Goal: Information Seeking & Learning: Learn about a topic

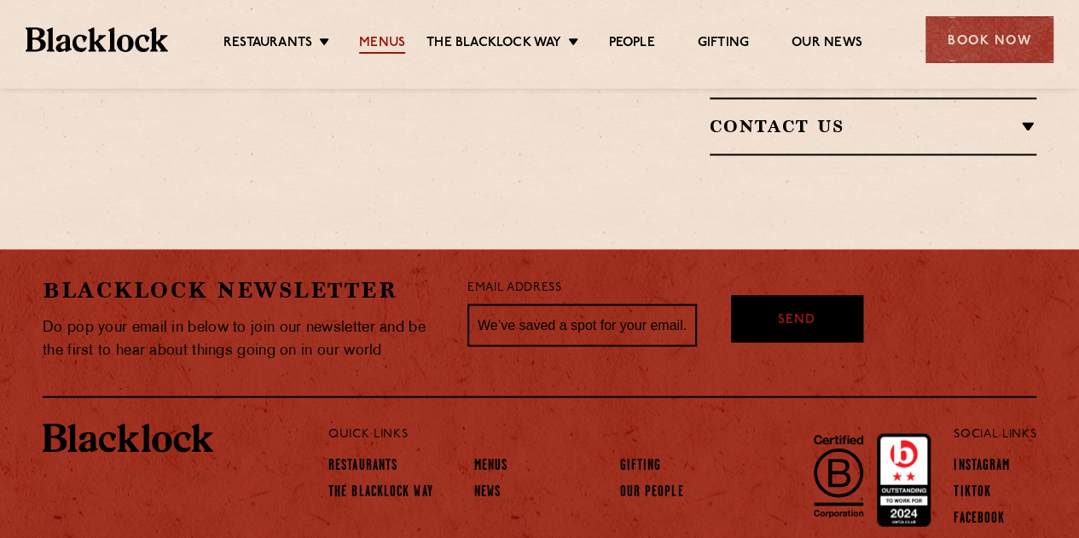
click at [379, 47] on link "Menus" at bounding box center [382, 44] width 46 height 19
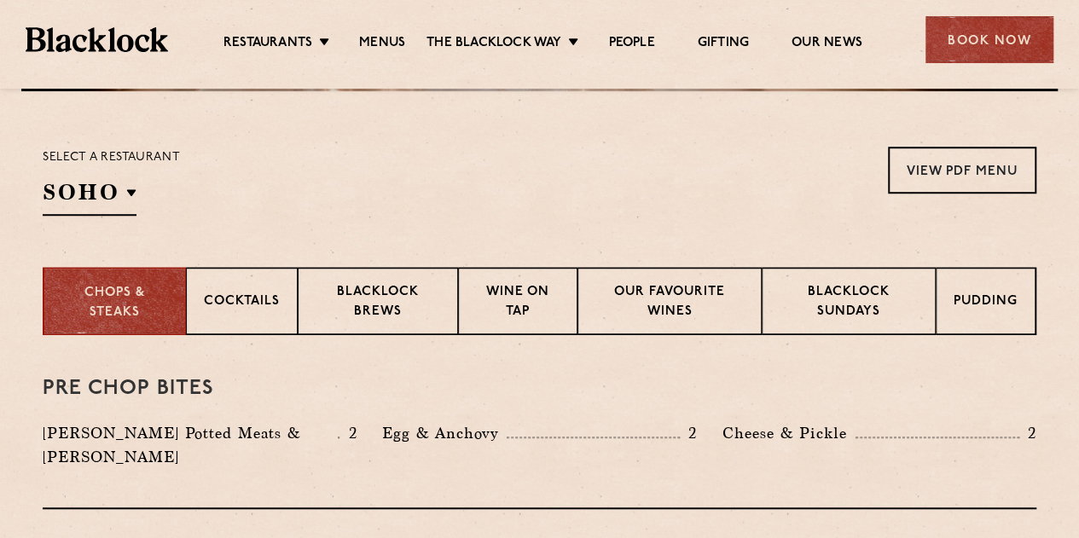
scroll to position [580, 0]
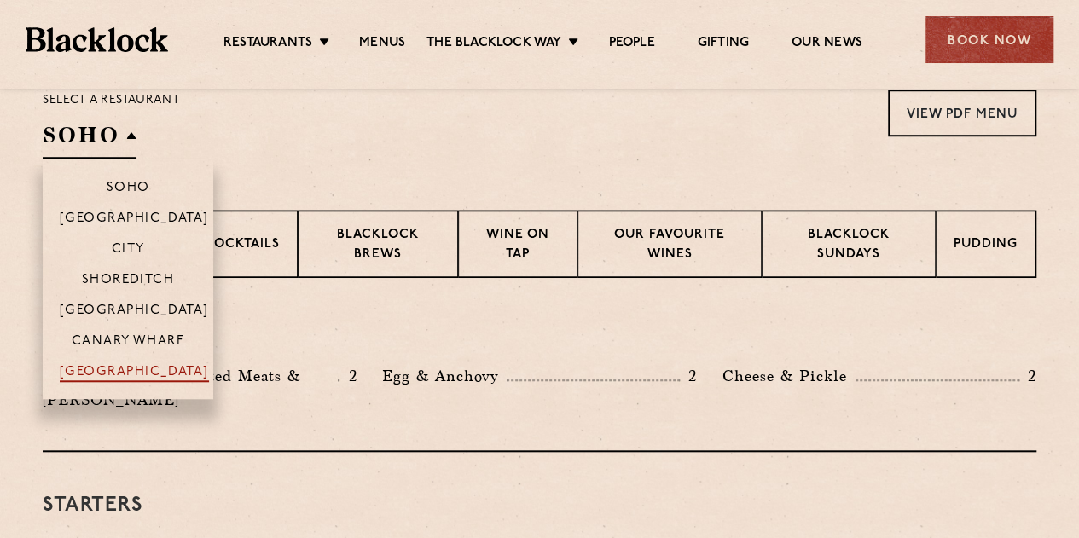
click at [142, 366] on p "[GEOGRAPHIC_DATA]" at bounding box center [134, 373] width 149 height 17
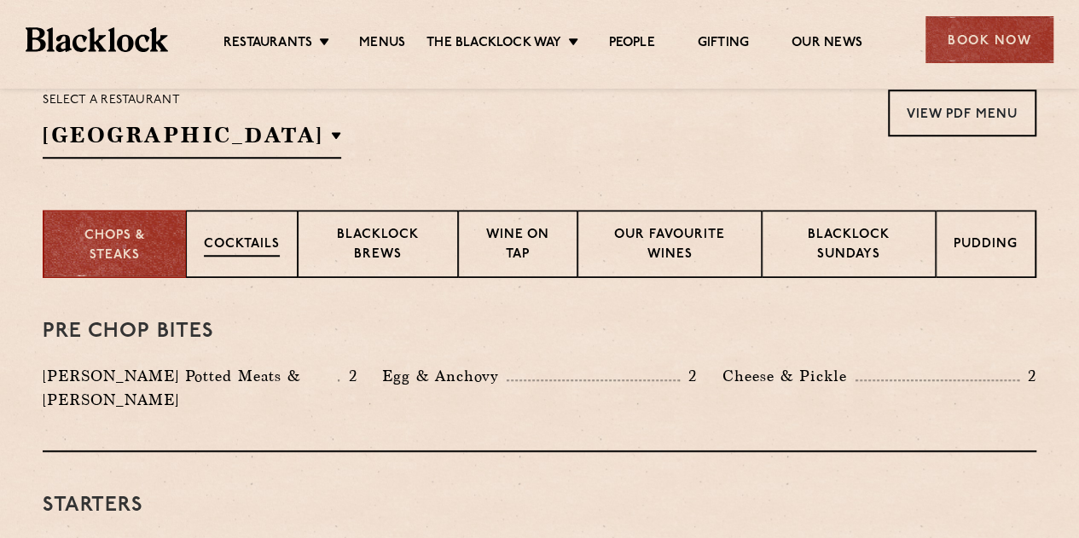
click at [240, 246] on p "Cocktails" at bounding box center [242, 245] width 76 height 21
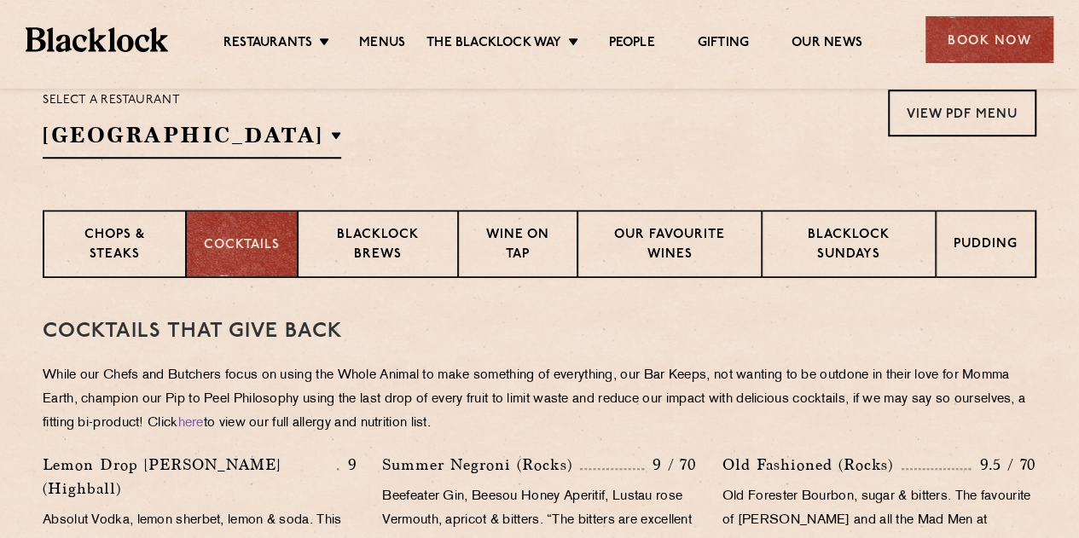
scroll to position [614, 0]
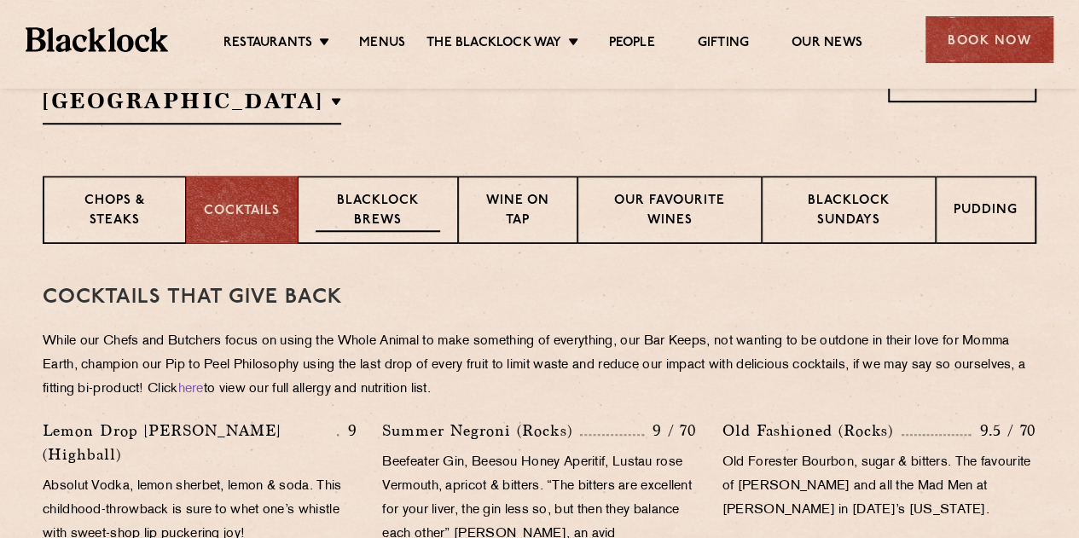
click at [352, 208] on p "Blacklock Brews" at bounding box center [377, 212] width 124 height 40
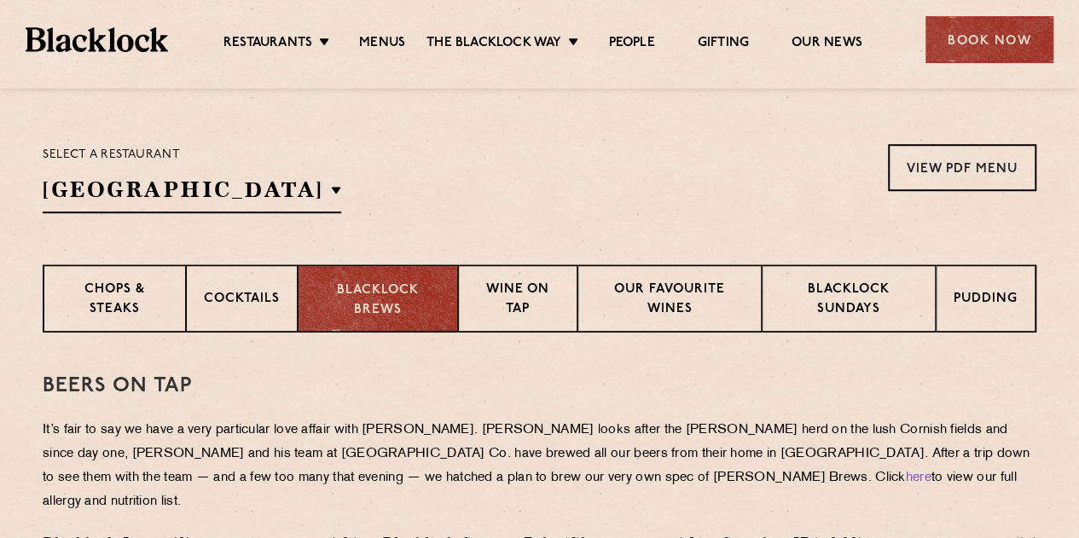
scroll to position [375, 0]
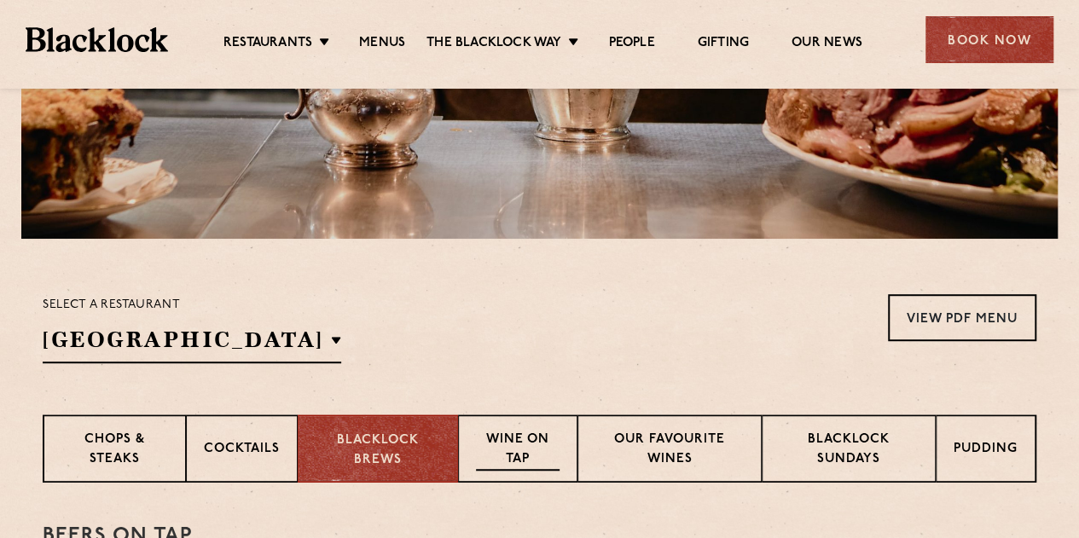
click at [505, 448] on p "Wine on Tap" at bounding box center [518, 451] width 84 height 40
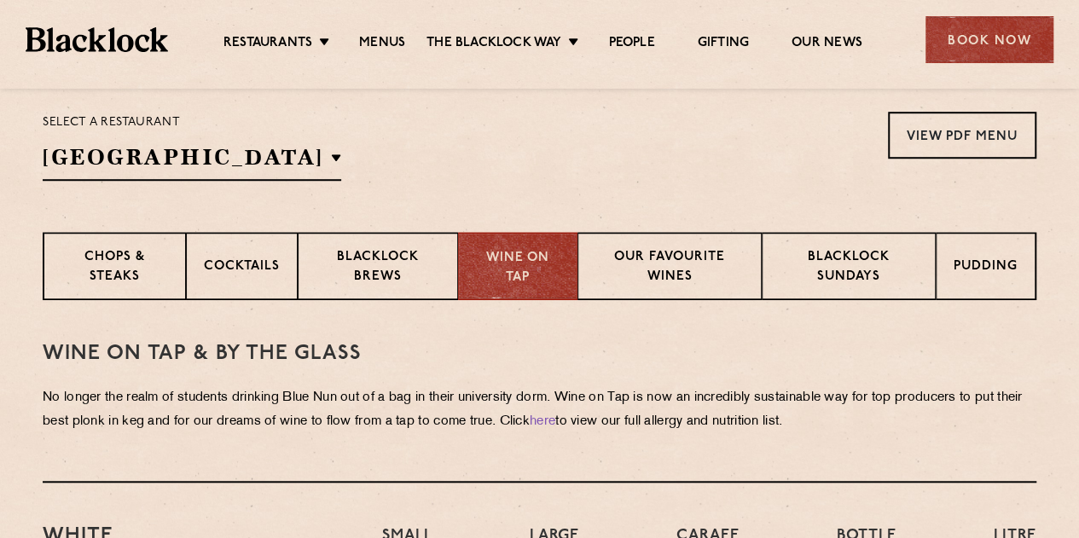
scroll to position [409, 0]
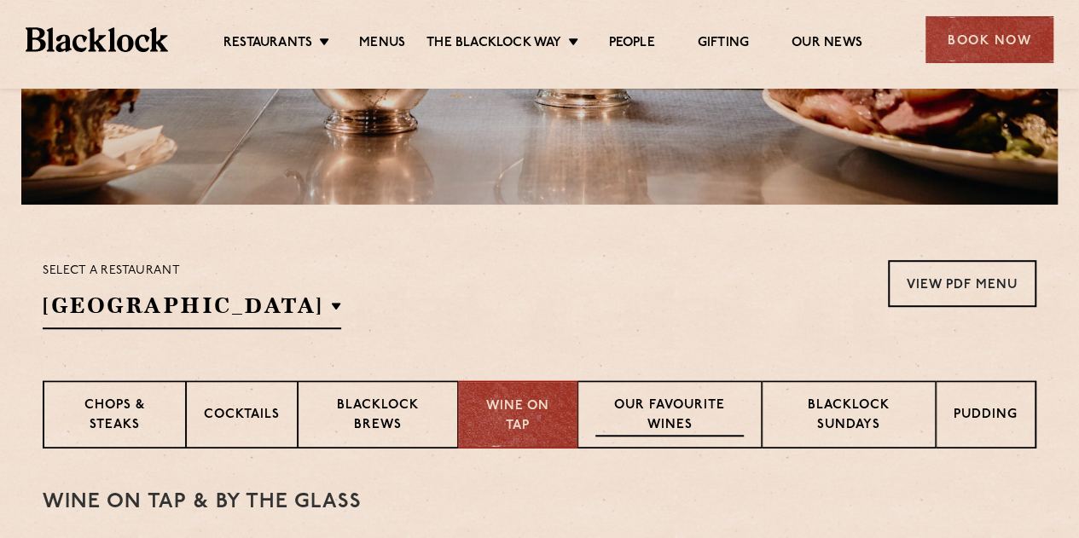
click at [708, 429] on p "Our favourite wines" at bounding box center [669, 416] width 148 height 40
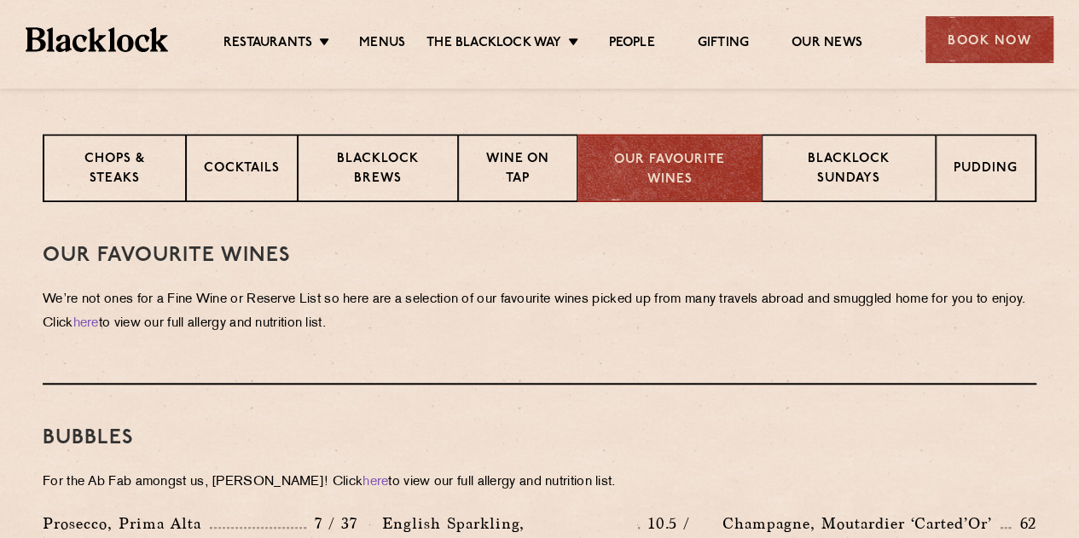
scroll to position [682, 0]
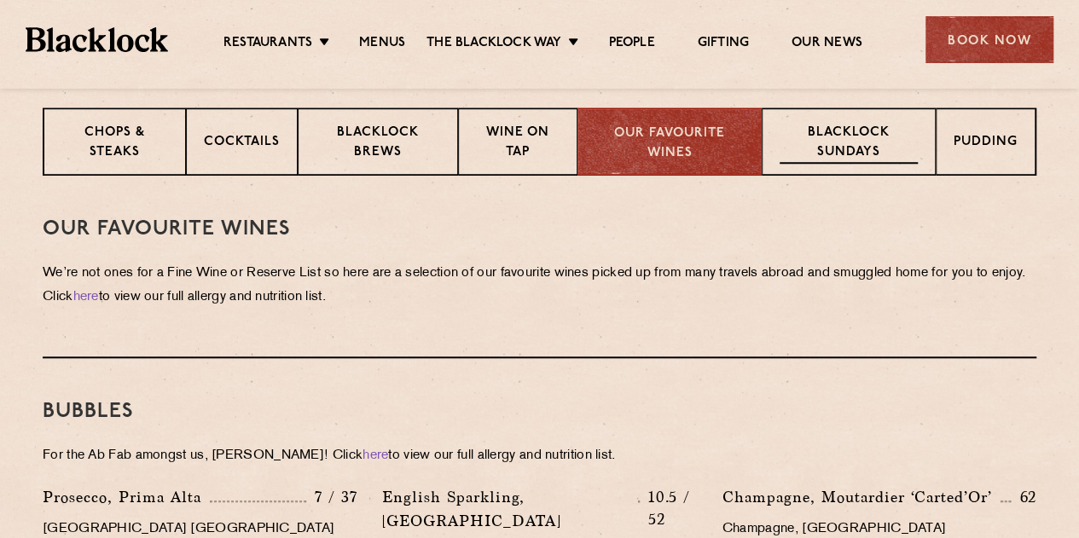
click at [852, 124] on p "Blacklock Sundays" at bounding box center [848, 144] width 138 height 40
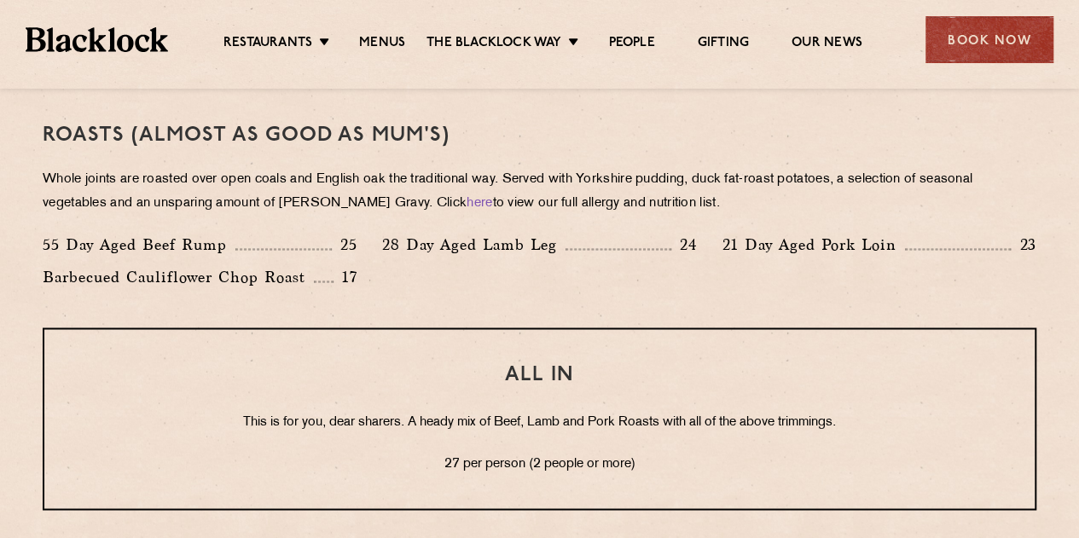
scroll to position [1296, 0]
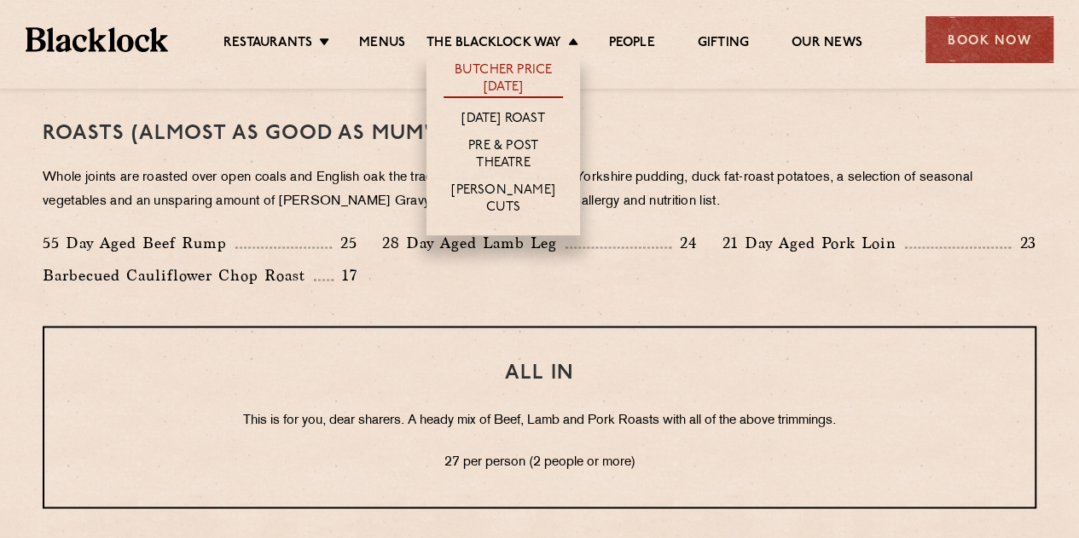
click at [534, 64] on link "Butcher Price [DATE]" at bounding box center [502, 80] width 119 height 36
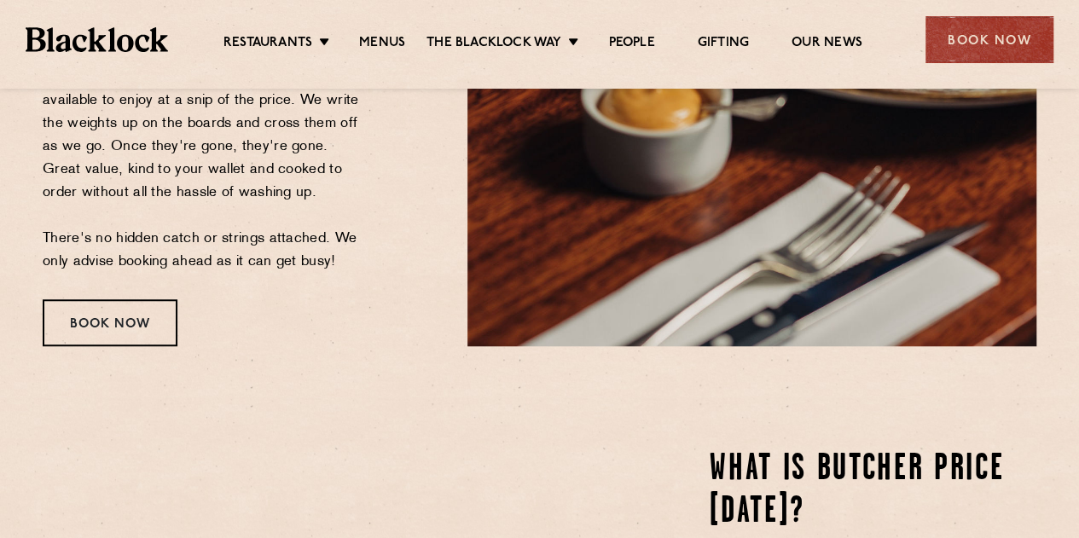
scroll to position [580, 0]
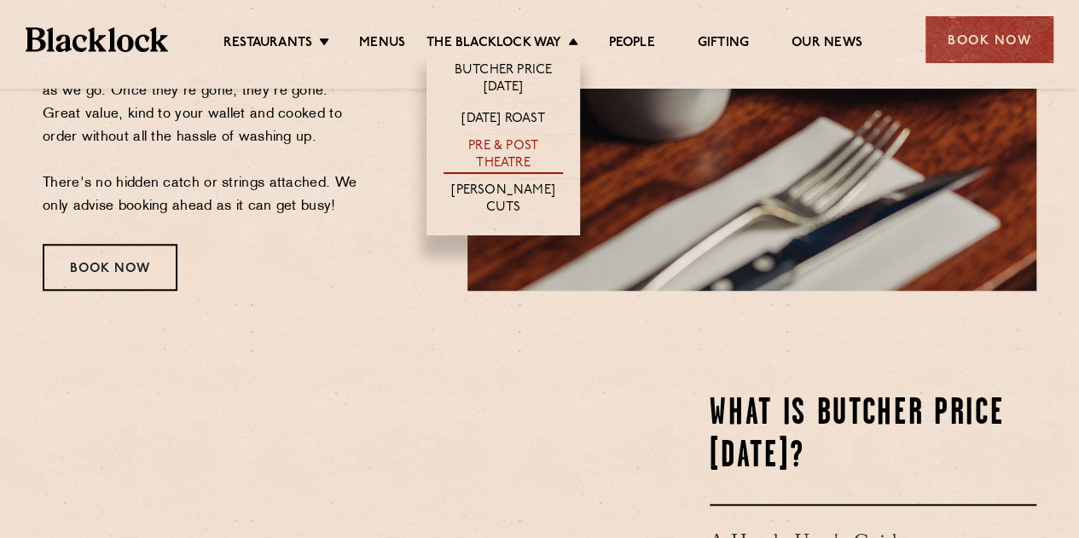
click at [518, 150] on link "Pre & Post Theatre" at bounding box center [502, 156] width 119 height 36
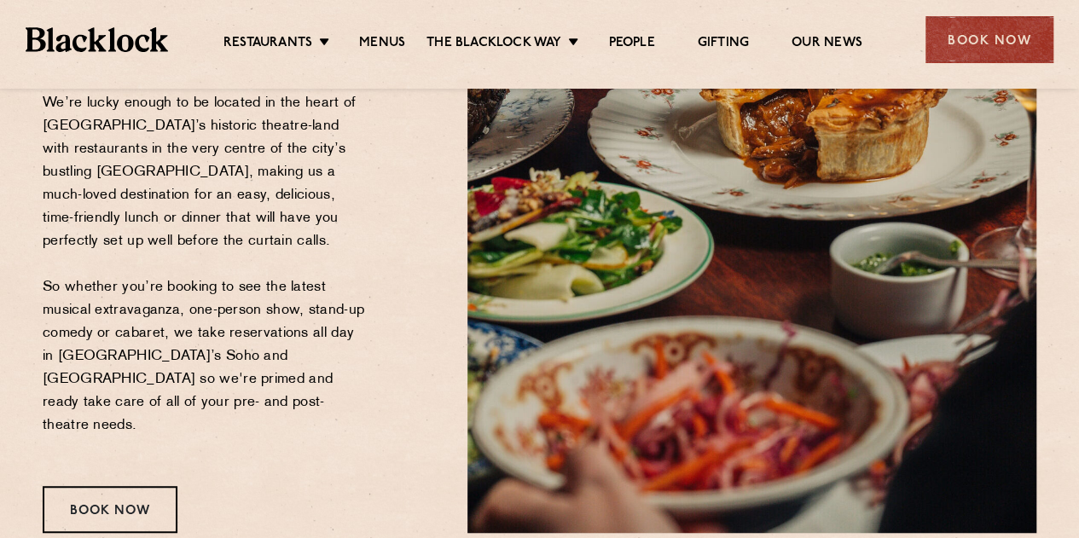
scroll to position [341, 0]
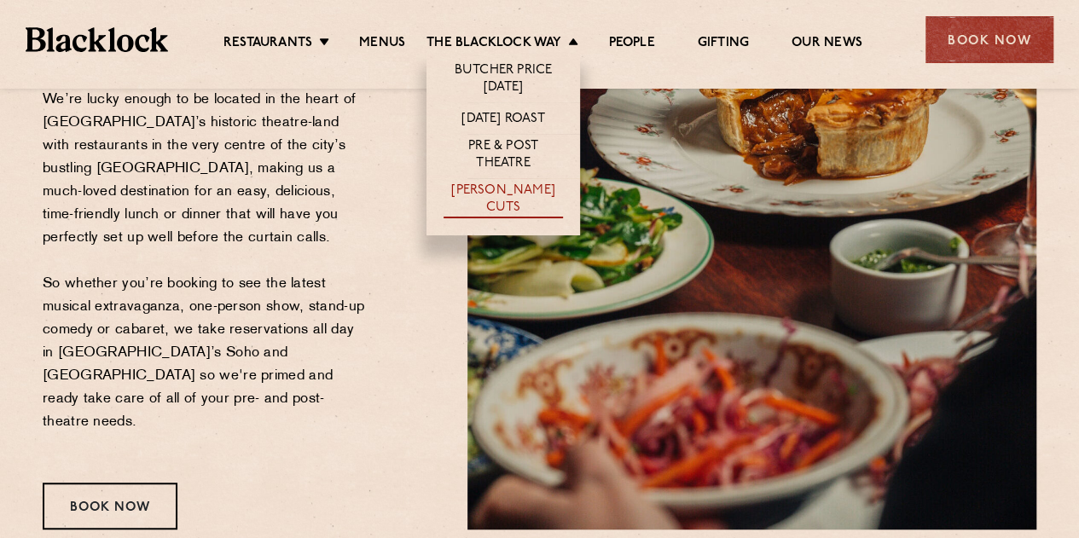
click at [505, 200] on link "[PERSON_NAME] Cuts" at bounding box center [502, 200] width 119 height 36
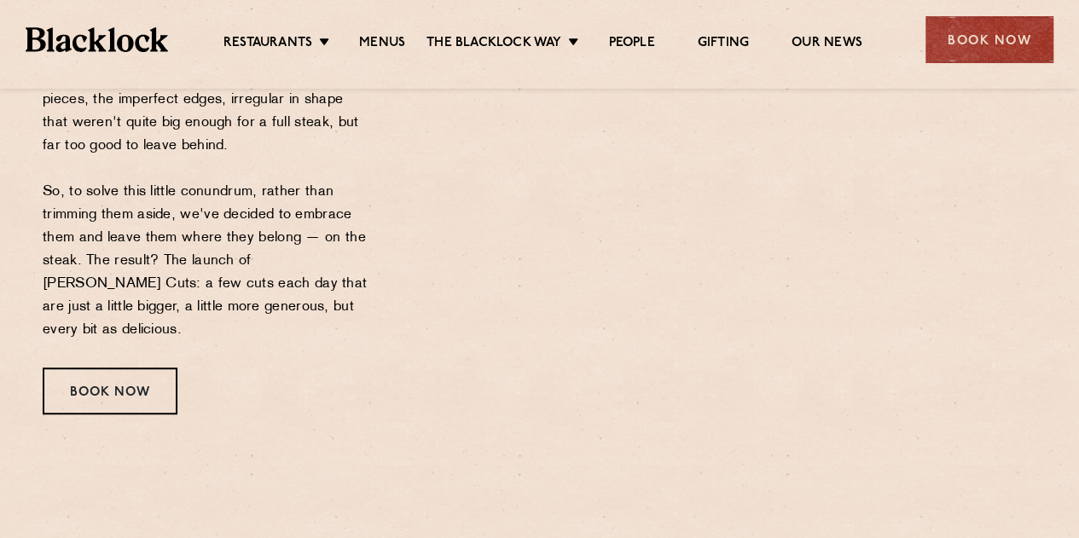
scroll to position [443, 0]
